Goal: Transaction & Acquisition: Download file/media

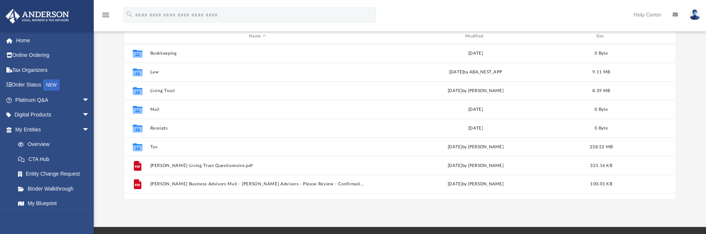
scroll to position [93, 0]
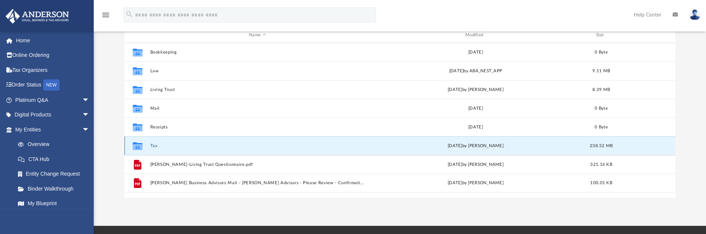
click at [156, 144] on button "Tax" at bounding box center [257, 146] width 215 height 5
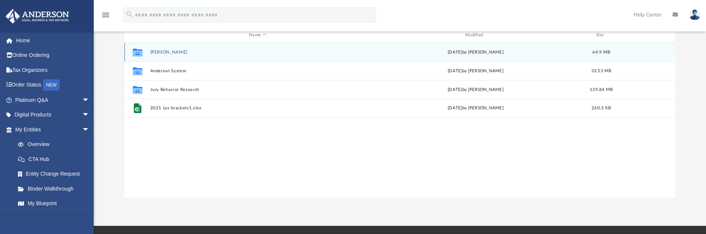
click at [175, 50] on button "[PERSON_NAME]" at bounding box center [257, 52] width 215 height 5
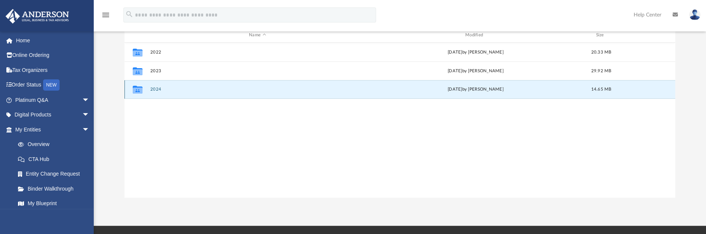
click at [160, 87] on button "2024" at bounding box center [257, 89] width 215 height 5
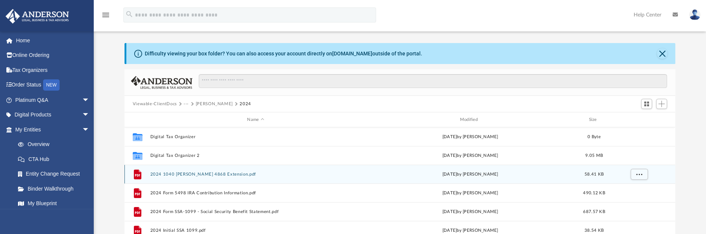
scroll to position [0, 0]
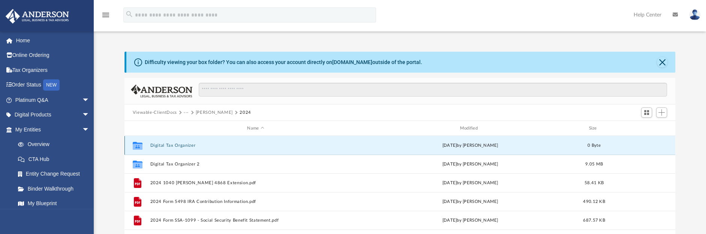
click at [185, 146] on button "Digital Tax Organizer" at bounding box center [255, 145] width 211 height 5
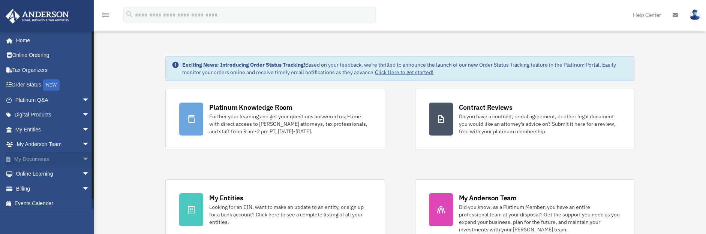
click at [82, 158] on span "arrow_drop_down" at bounding box center [89, 159] width 15 height 15
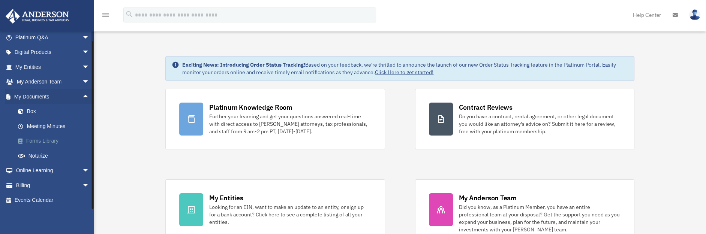
scroll to position [63, 0]
click at [33, 113] on link "Box" at bounding box center [56, 111] width 90 height 15
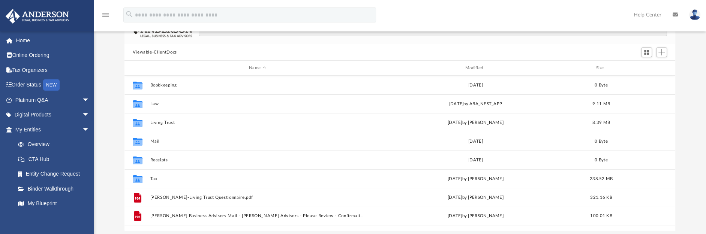
scroll to position [93, 0]
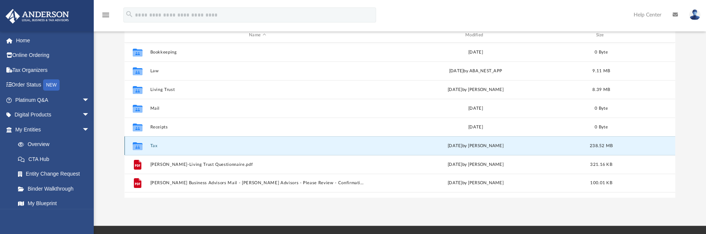
click at [153, 144] on button "Tax" at bounding box center [257, 146] width 215 height 5
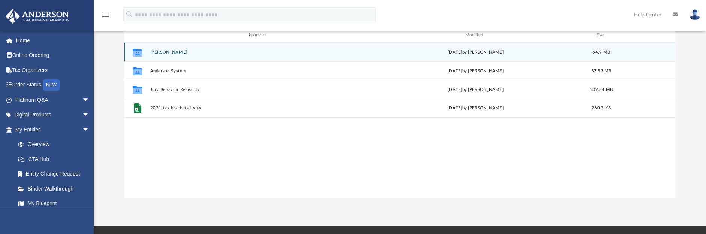
click at [166, 50] on button "[PERSON_NAME]" at bounding box center [257, 52] width 215 height 5
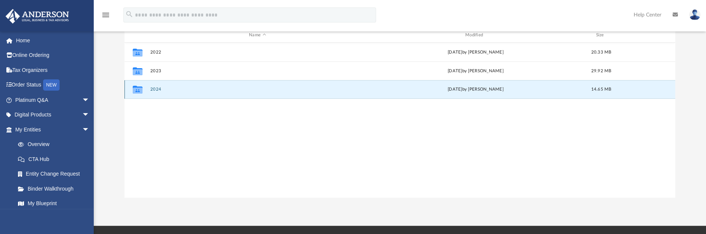
click at [156, 89] on button "2024" at bounding box center [257, 89] width 215 height 5
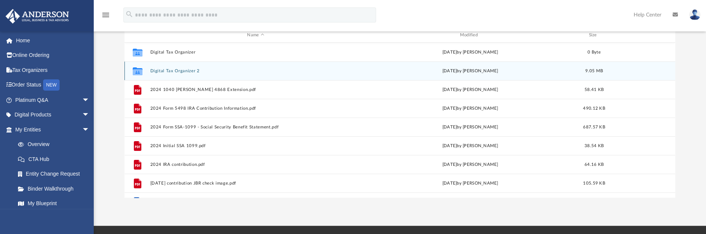
click at [200, 71] on button "Digital Tax Organizer 2" at bounding box center [255, 71] width 211 height 5
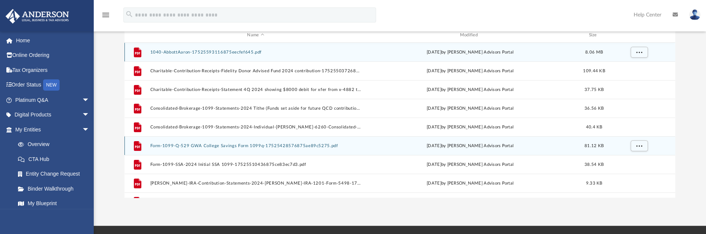
scroll to position [47, 0]
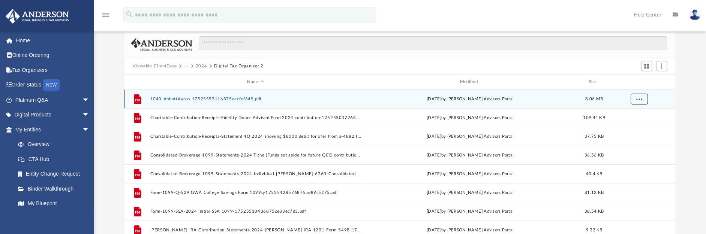
click at [640, 98] on span "More options" at bounding box center [639, 99] width 6 height 4
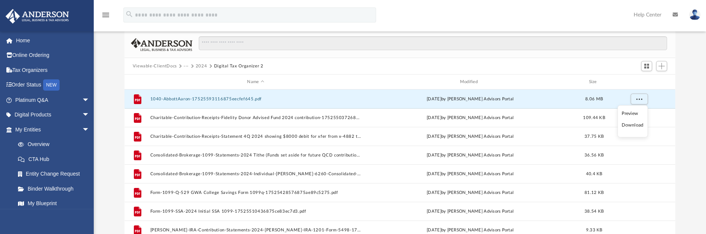
click at [625, 124] on li "Download" at bounding box center [633, 126] width 22 height 8
click at [240, 98] on button "1040-AbbottAaron-17525593116875eecfef645.pdf" at bounding box center [255, 99] width 211 height 5
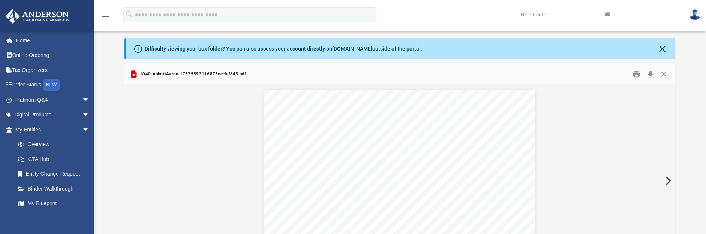
scroll to position [0, 0]
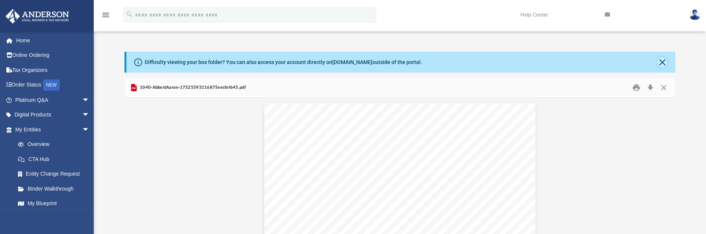
click at [662, 61] on button "Close" at bounding box center [662, 62] width 11 height 11
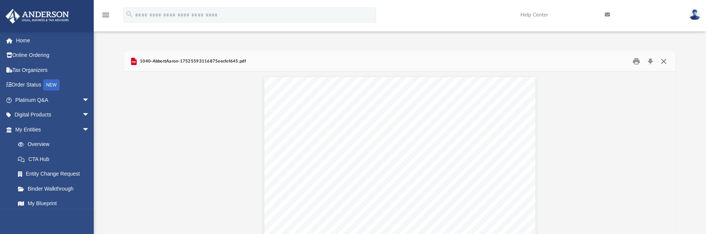
click at [665, 61] on button "Close" at bounding box center [664, 62] width 14 height 12
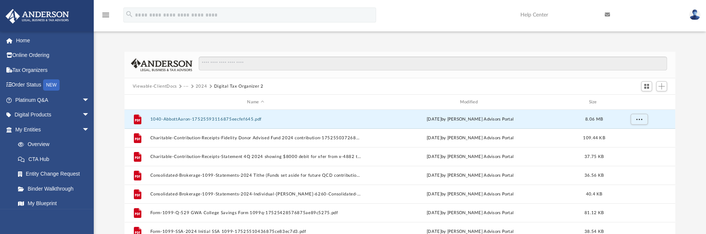
click at [104, 15] on icon "menu" at bounding box center [105, 15] width 9 height 9
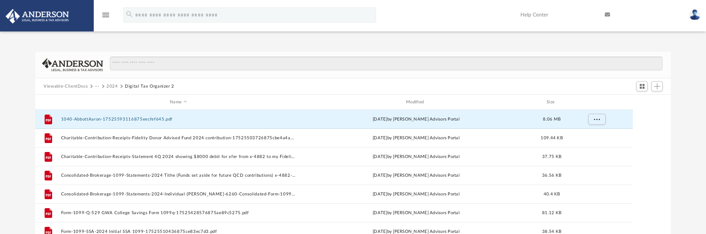
scroll to position [8, 7]
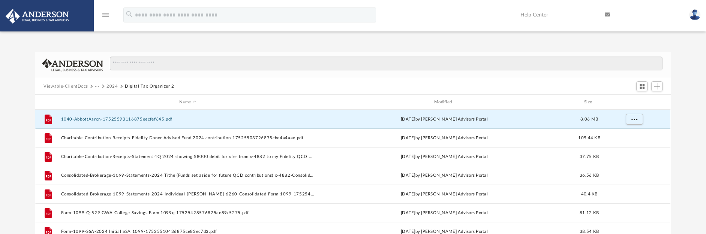
click at [104, 15] on icon "menu" at bounding box center [105, 15] width 9 height 9
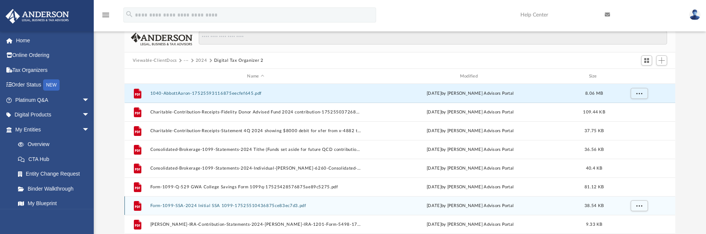
scroll to position [0, 0]
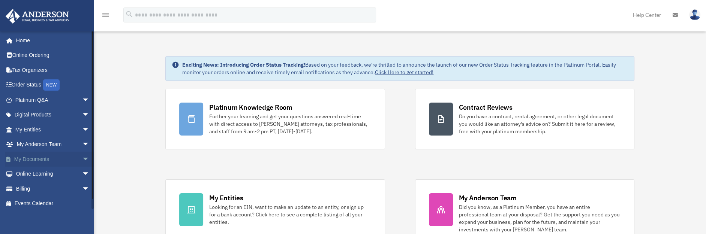
click at [37, 159] on link "My Documents arrow_drop_down" at bounding box center [53, 159] width 96 height 15
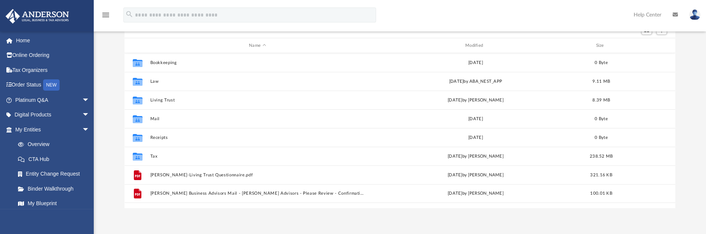
scroll to position [93, 0]
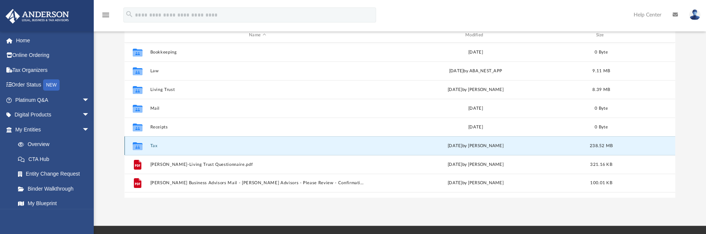
click at [156, 144] on button "Tax" at bounding box center [257, 146] width 215 height 5
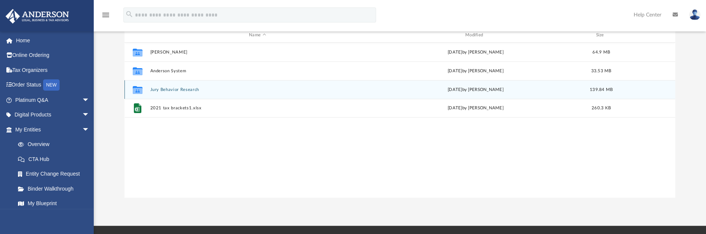
click at [176, 89] on button "Jury Behavior Research" at bounding box center [257, 89] width 215 height 5
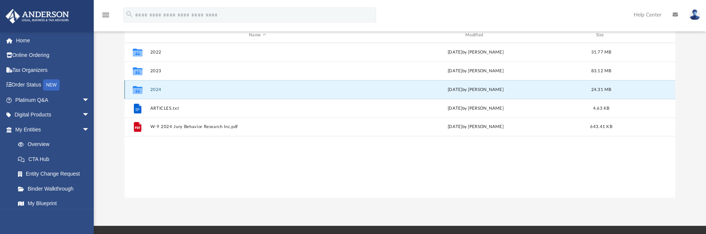
click at [161, 89] on button "2024" at bounding box center [257, 89] width 215 height 5
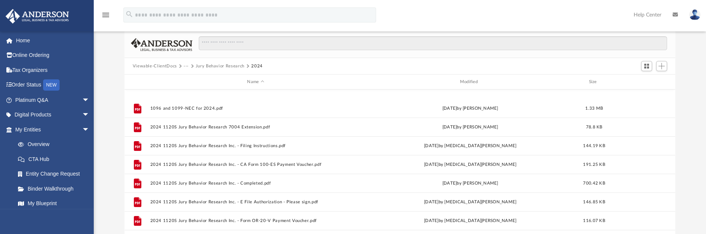
scroll to position [0, 0]
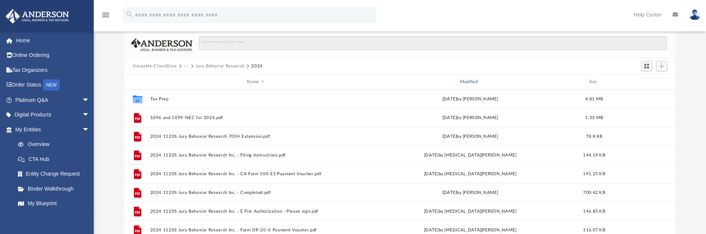
click at [485, 80] on div "Modified" at bounding box center [471, 82] width 212 height 7
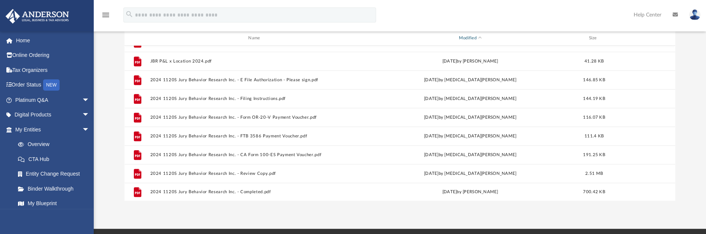
scroll to position [138, 0]
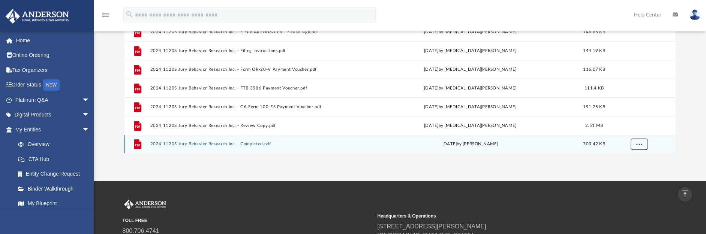
click at [639, 144] on span "More options" at bounding box center [639, 144] width 6 height 4
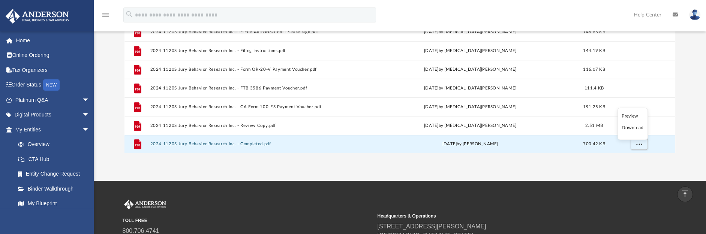
click at [633, 128] on li "Download" at bounding box center [633, 128] width 22 height 8
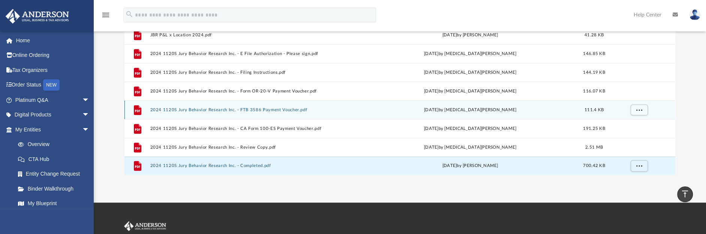
scroll to position [126, 0]
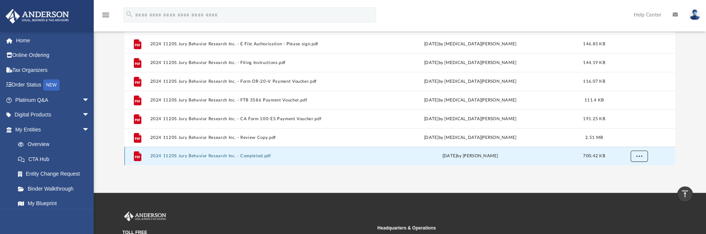
click at [641, 156] on span "More options" at bounding box center [639, 156] width 6 height 4
click at [629, 127] on li "Preview" at bounding box center [633, 128] width 22 height 8
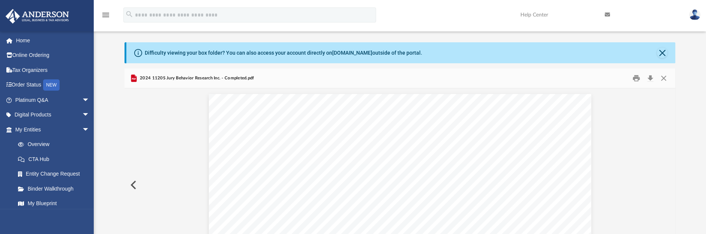
scroll to position [0, 0]
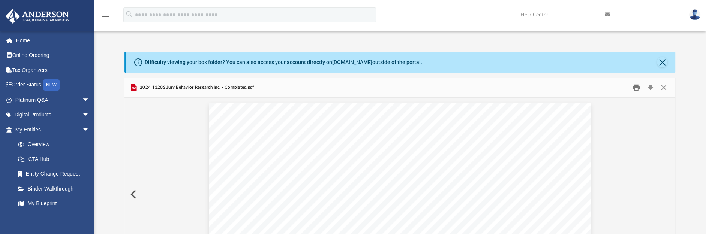
click at [635, 87] on button "Print" at bounding box center [636, 88] width 15 height 12
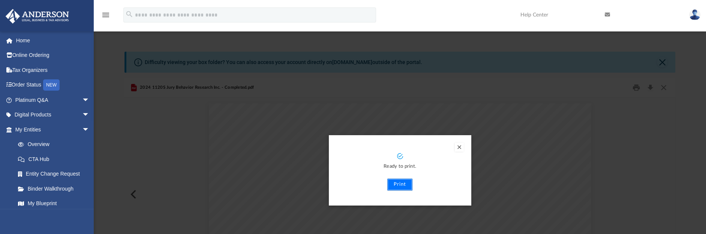
click at [402, 185] on button "Print" at bounding box center [399, 185] width 25 height 12
